Goal: Information Seeking & Learning: Learn about a topic

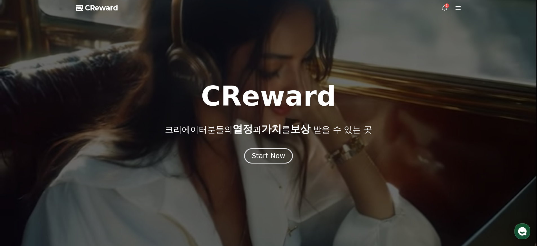
click at [444, 7] on icon at bounding box center [445, 8] width 7 height 7
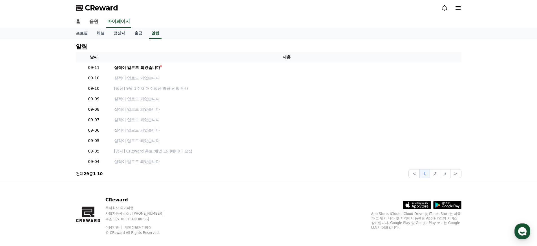
click at [111, 34] on link "정산서" at bounding box center [119, 33] width 21 height 11
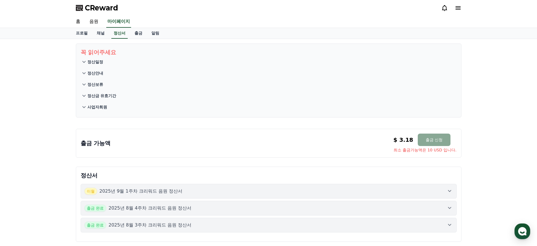
click at [90, 62] on p "정산일정" at bounding box center [95, 62] width 16 height 6
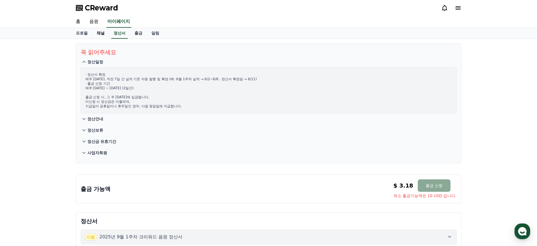
click at [99, 33] on link "채널" at bounding box center [100, 33] width 17 height 11
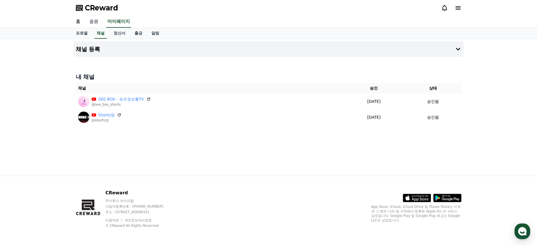
click at [91, 23] on link "음원" at bounding box center [94, 22] width 18 height 12
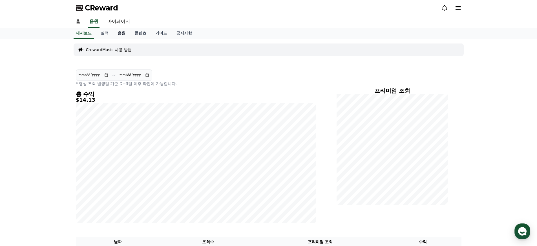
click at [121, 30] on link "음원" at bounding box center [121, 33] width 17 height 11
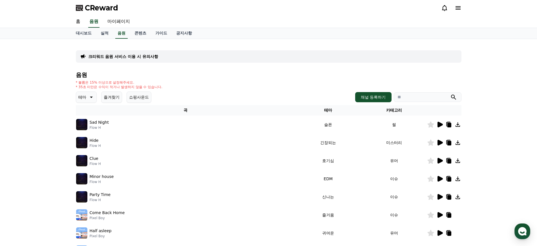
click at [84, 97] on p "테마" at bounding box center [82, 97] width 8 height 8
click at [91, 142] on button "긴장되는" at bounding box center [87, 143] width 20 height 12
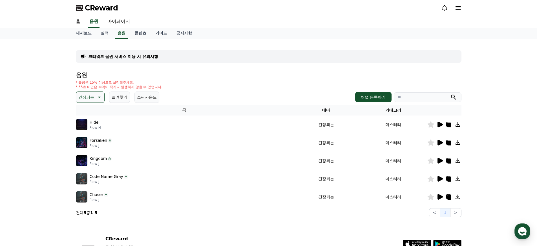
click at [442, 197] on icon at bounding box center [440, 197] width 5 height 6
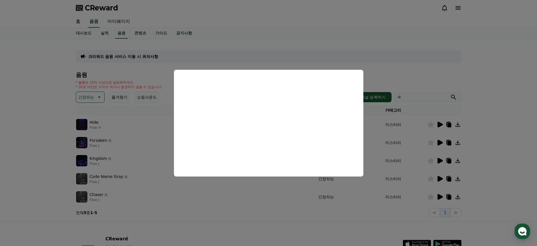
click at [387, 65] on button "close modal" at bounding box center [268, 123] width 537 height 246
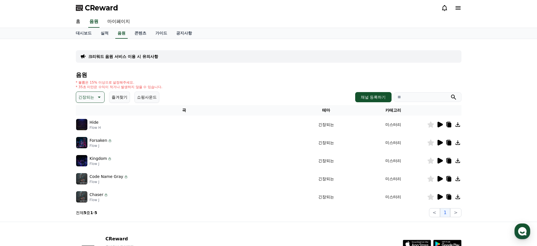
click at [439, 178] on icon at bounding box center [440, 179] width 5 height 6
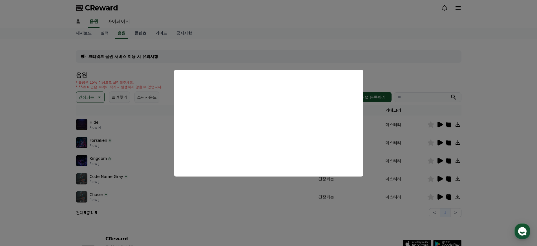
click at [224, 204] on button "close modal" at bounding box center [268, 123] width 537 height 246
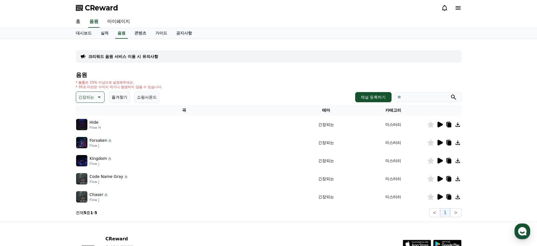
click at [458, 196] on icon at bounding box center [458, 196] width 7 height 7
